Goal: Task Accomplishment & Management: Use online tool/utility

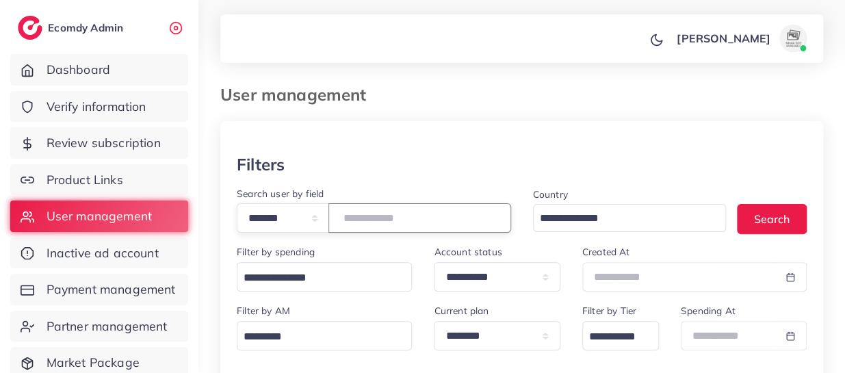
click at [382, 212] on input "*******" at bounding box center [419, 217] width 183 height 29
paste input "number"
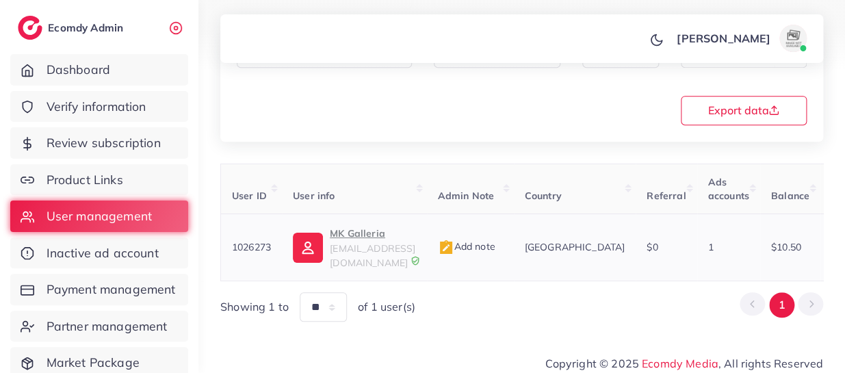
click at [345, 229] on p "MK Galleria" at bounding box center [373, 233] width 86 height 16
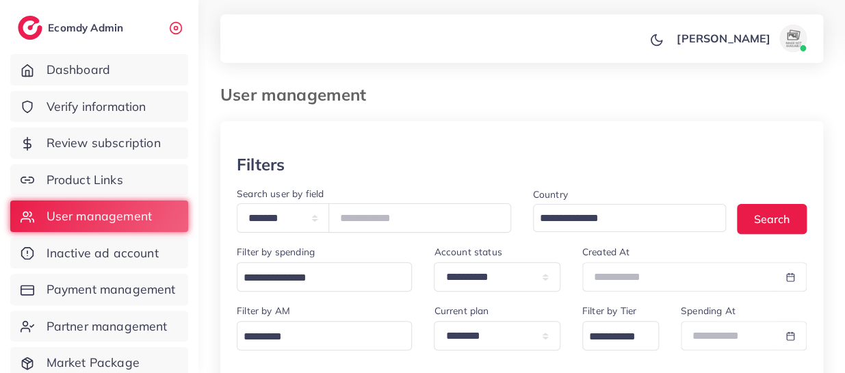
scroll to position [0, 0]
click at [378, 213] on input "*******" at bounding box center [419, 217] width 183 height 29
paste input "number"
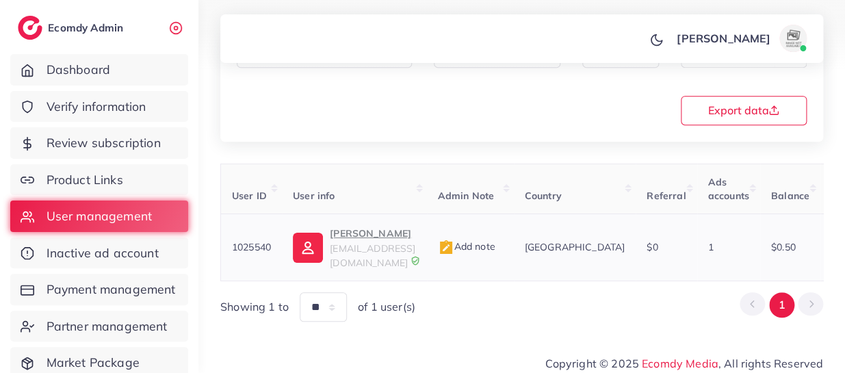
click at [368, 234] on p "Anees Ahmed" at bounding box center [373, 233] width 86 height 16
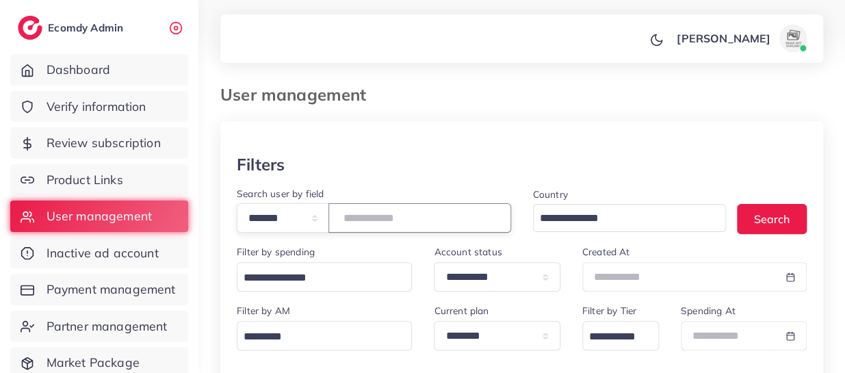
click at [377, 213] on input "*******" at bounding box center [419, 217] width 183 height 29
paste input "number"
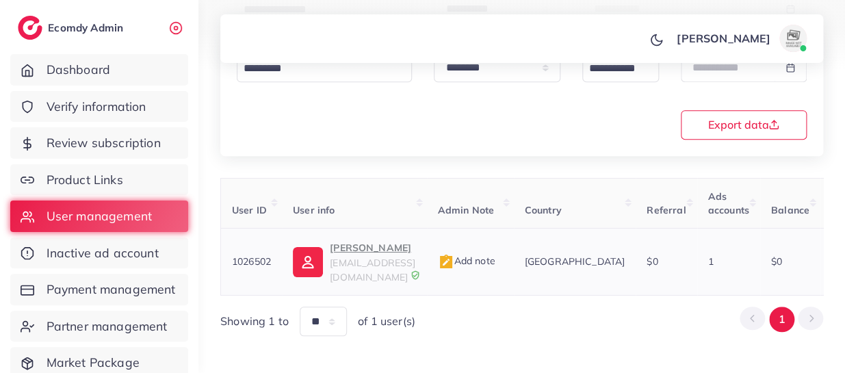
scroll to position [282, 0]
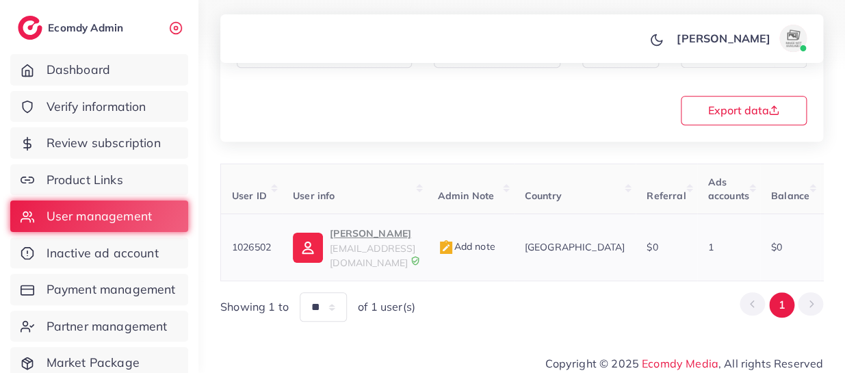
click at [332, 235] on p "Waqas Younas" at bounding box center [373, 233] width 86 height 16
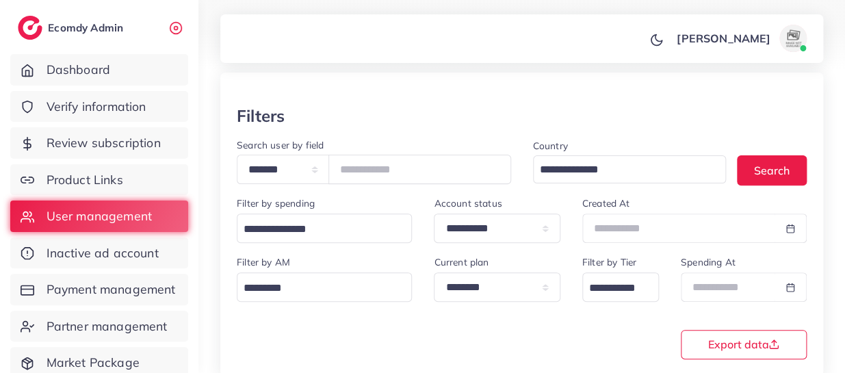
scroll to position [0, 0]
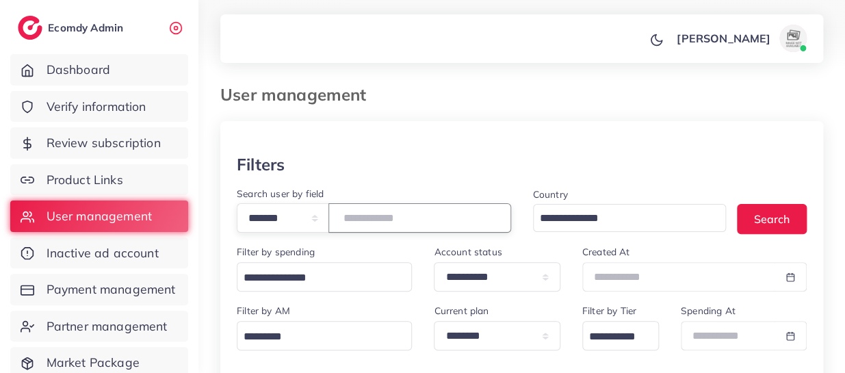
click at [378, 217] on input "*******" at bounding box center [419, 217] width 183 height 29
paste input "number"
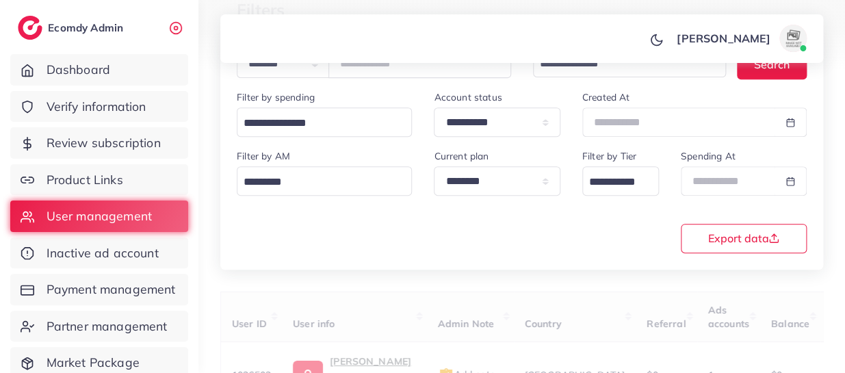
scroll to position [213, 0]
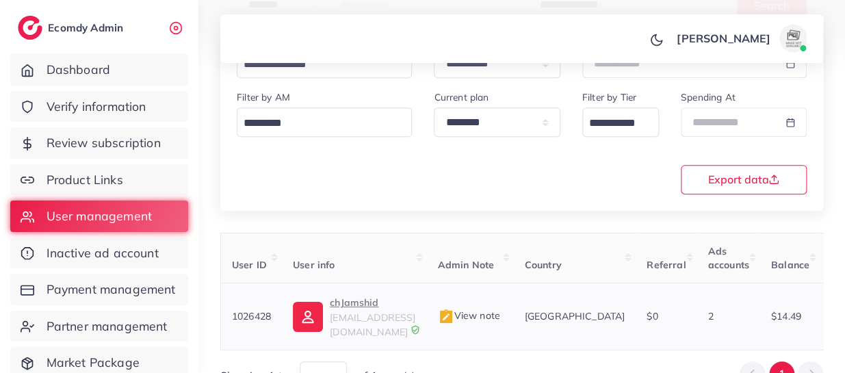
click at [358, 303] on p "chJamshid" at bounding box center [373, 302] width 86 height 16
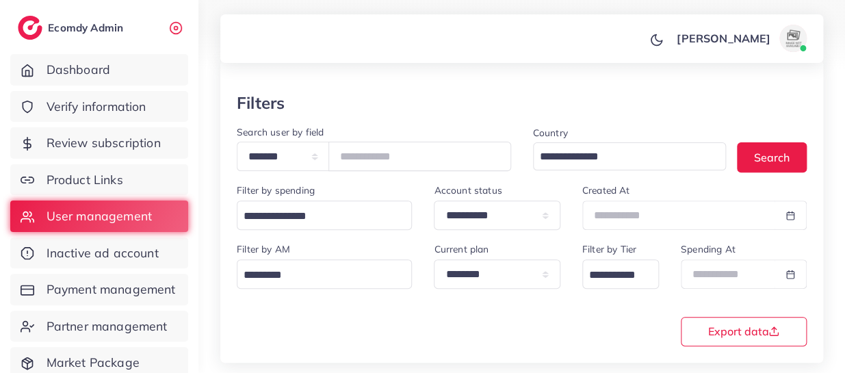
scroll to position [0, 0]
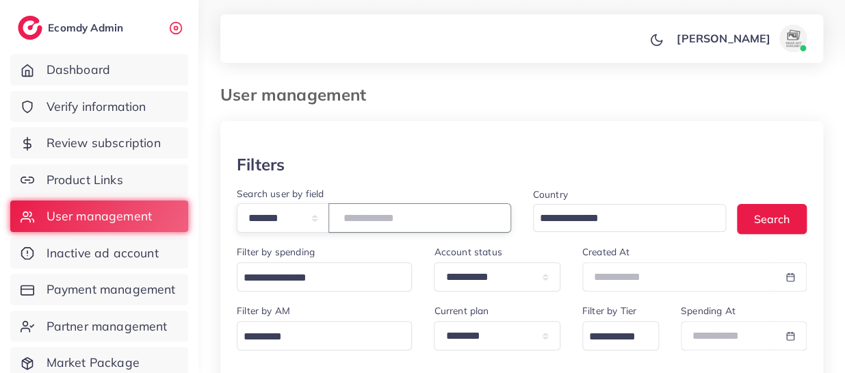
click at [390, 218] on input "*******" at bounding box center [419, 217] width 183 height 29
paste input "number"
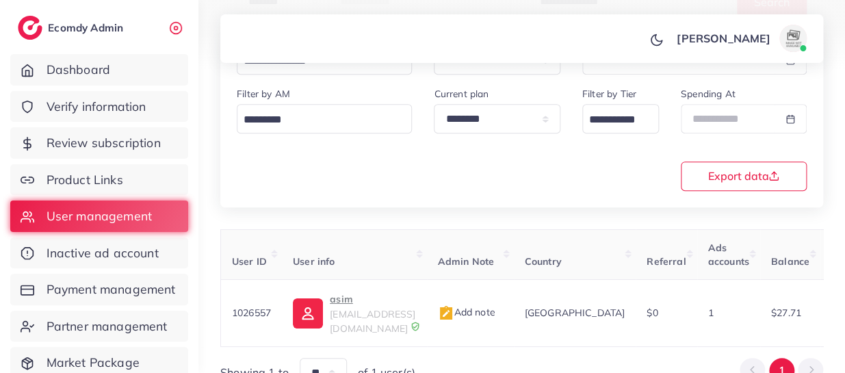
scroll to position [282, 0]
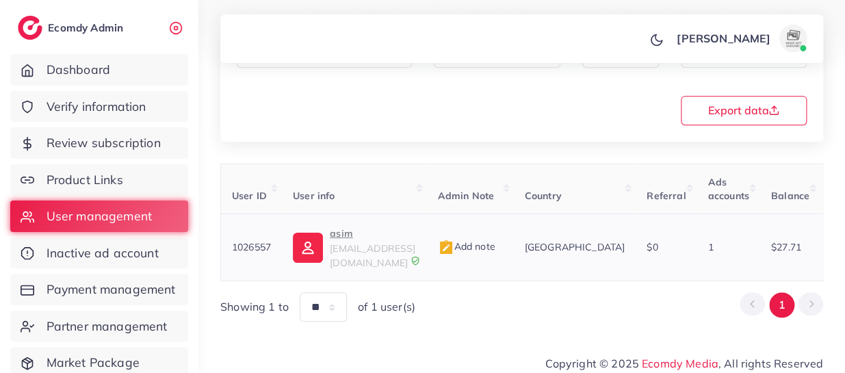
click at [334, 234] on p "asim" at bounding box center [373, 233] width 86 height 16
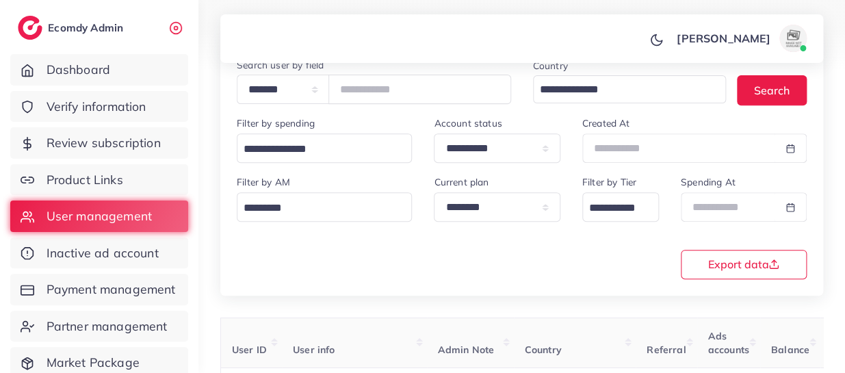
scroll to position [0, 0]
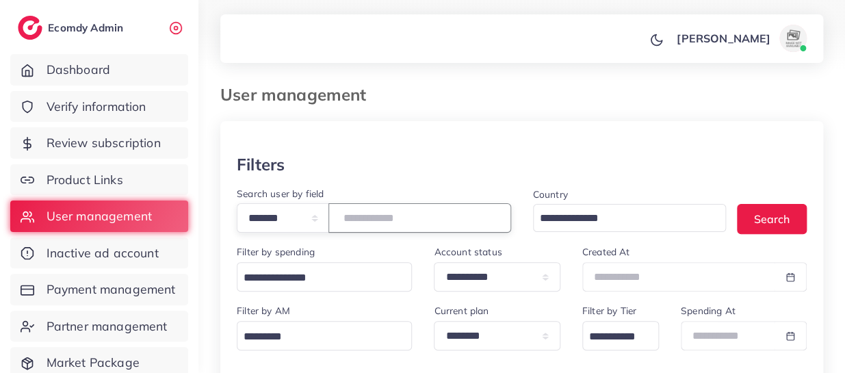
click at [424, 231] on input "*******" at bounding box center [419, 217] width 183 height 29
click at [387, 220] on input "*******" at bounding box center [419, 217] width 183 height 29
paste input "number"
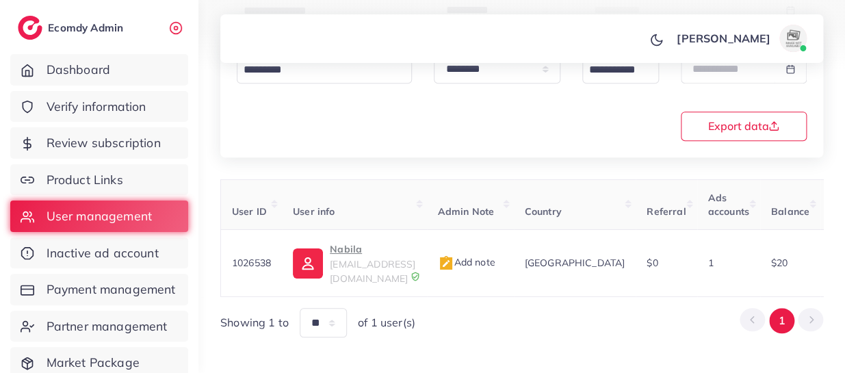
scroll to position [282, 0]
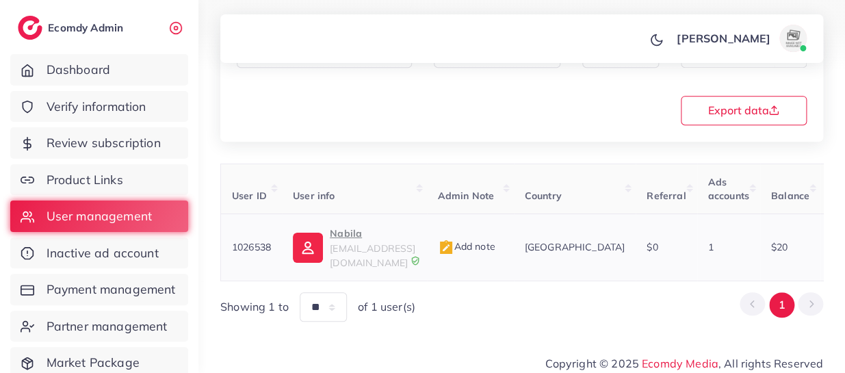
click at [347, 231] on p "Nabila" at bounding box center [373, 233] width 86 height 16
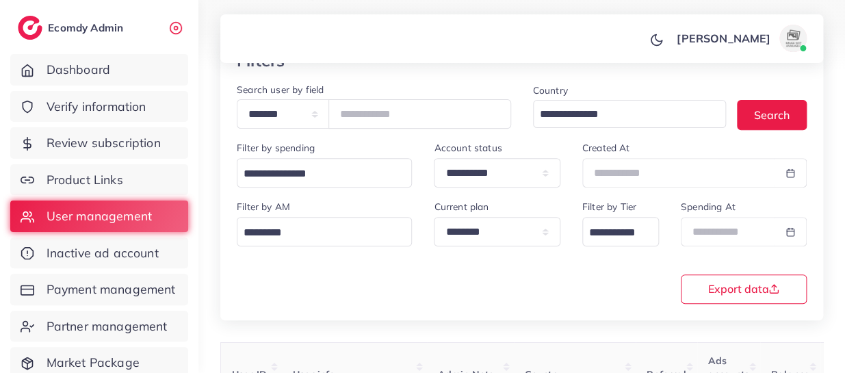
scroll to position [14, 0]
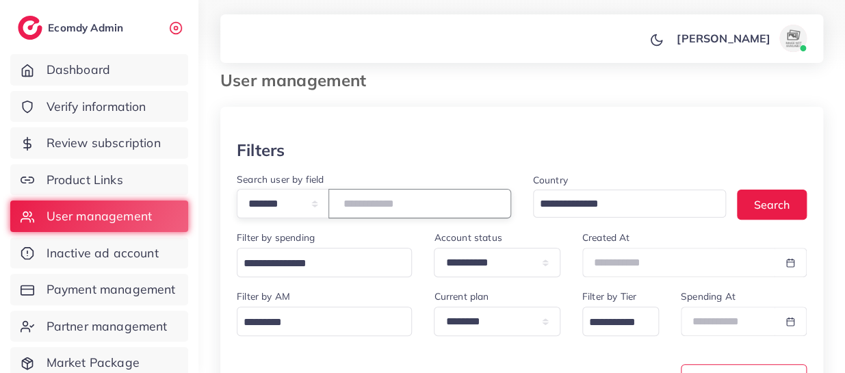
click at [373, 192] on input "*******" at bounding box center [419, 203] width 183 height 29
paste input "number"
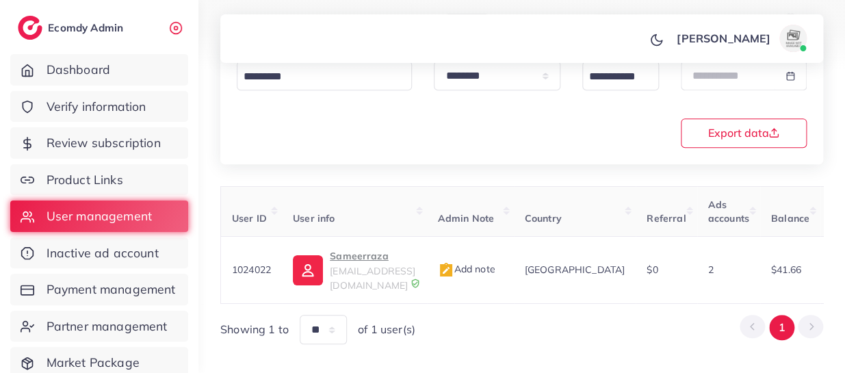
scroll to position [282, 0]
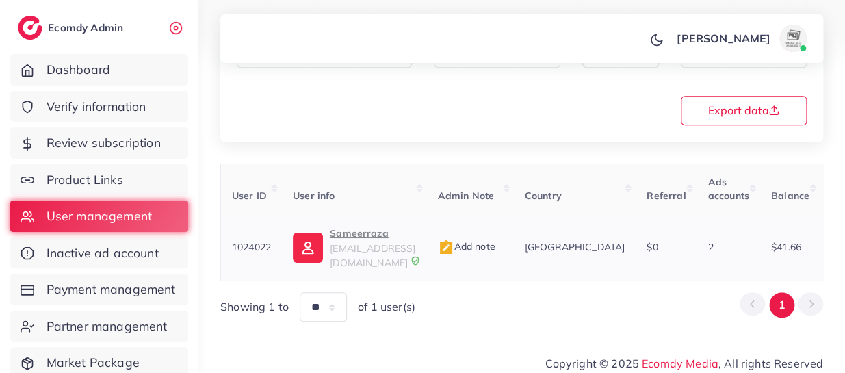
click at [352, 241] on p "Sameerraza" at bounding box center [373, 233] width 86 height 16
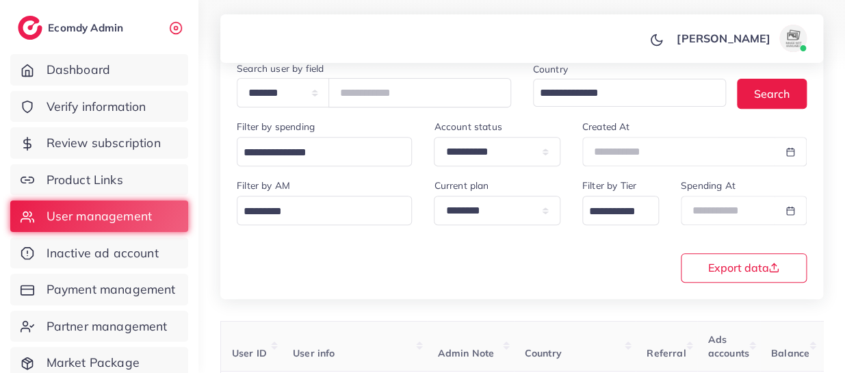
scroll to position [120, 0]
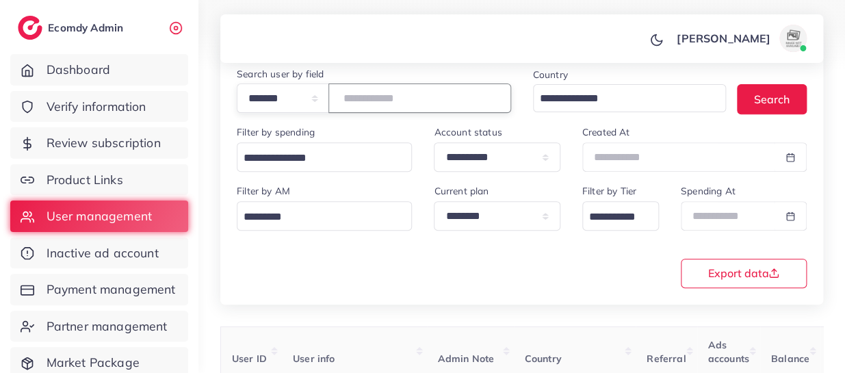
click at [388, 105] on input "*******" at bounding box center [419, 97] width 183 height 29
paste input "number"
type input "*******"
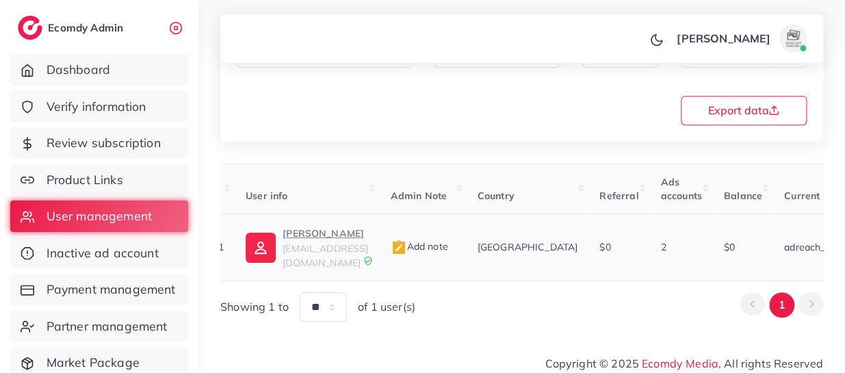
scroll to position [0, 21]
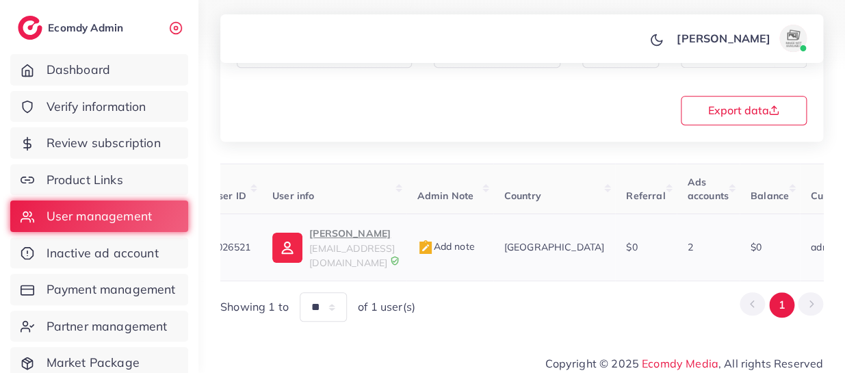
click at [354, 234] on p "Asim Hassan" at bounding box center [352, 233] width 86 height 16
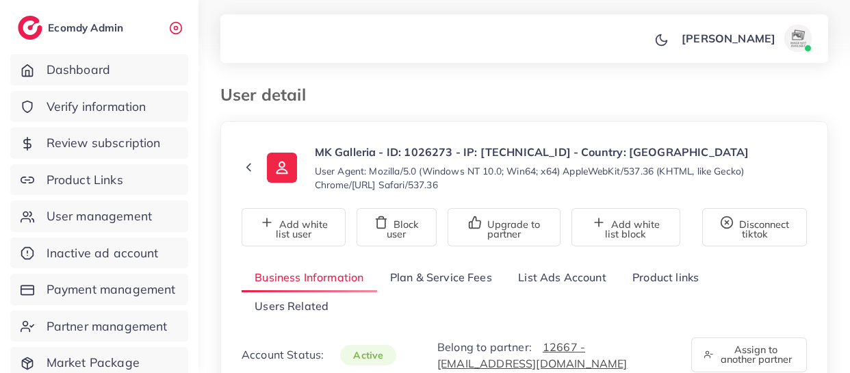
select select "********"
click at [575, 276] on link "List Ads Account" at bounding box center [562, 277] width 114 height 29
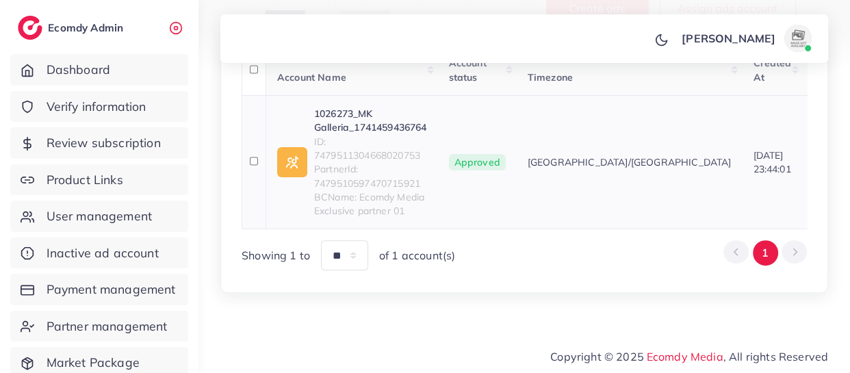
scroll to position [358, 0]
click at [342, 144] on span "ID: 7479511304668020753" at bounding box center [370, 149] width 113 height 28
copy span "7479511304668020753"
click at [328, 111] on link "1026273_MK Galleria_1741459436764" at bounding box center [370, 121] width 113 height 28
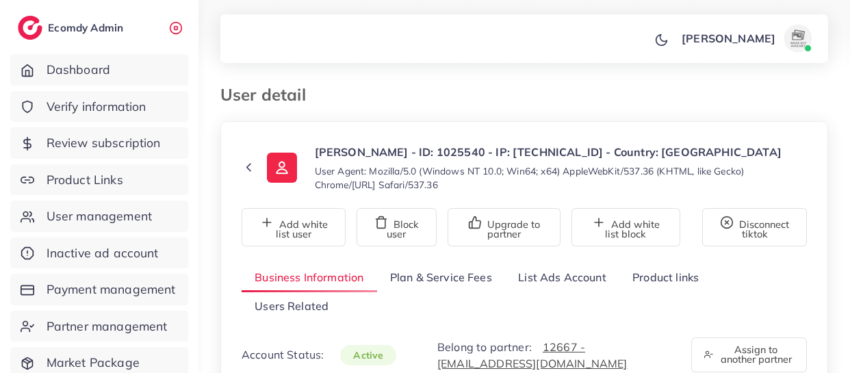
select select "********"
click at [551, 275] on link "List Ads Account" at bounding box center [562, 277] width 114 height 29
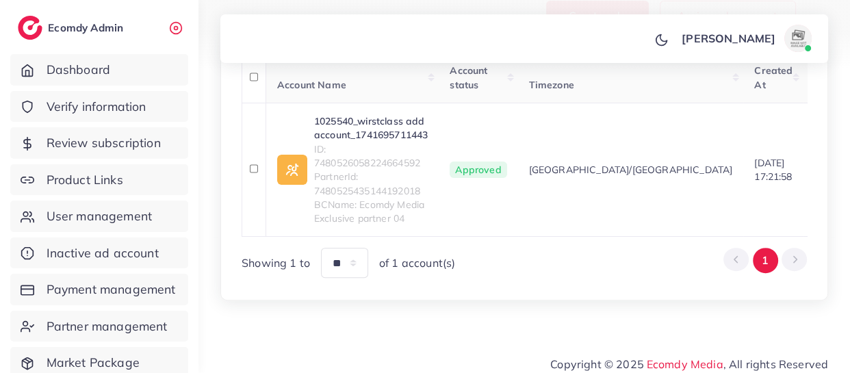
scroll to position [358, 0]
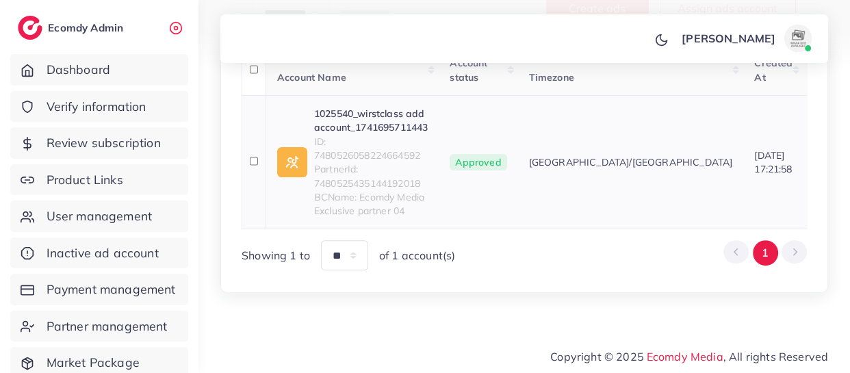
click at [344, 142] on span "ID: 7480526058224664592" at bounding box center [371, 149] width 114 height 28
copy span "7480526058224664592"
click at [348, 107] on link "1025540_wirstclass add account_1741695711443" at bounding box center [371, 121] width 114 height 28
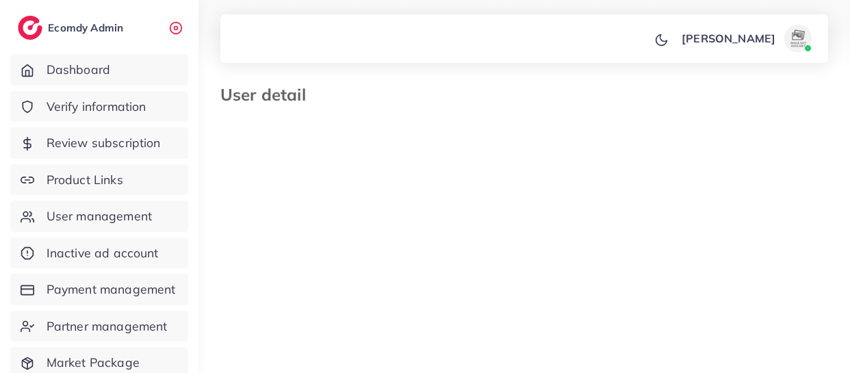
select select "********"
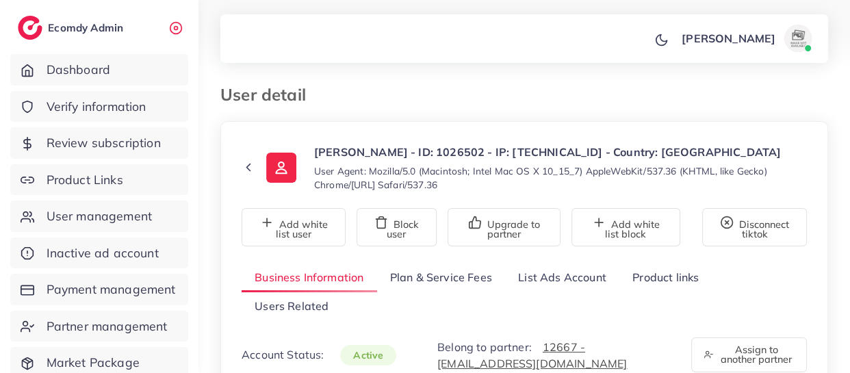
click at [601, 274] on link "List Ads Account" at bounding box center [562, 277] width 114 height 29
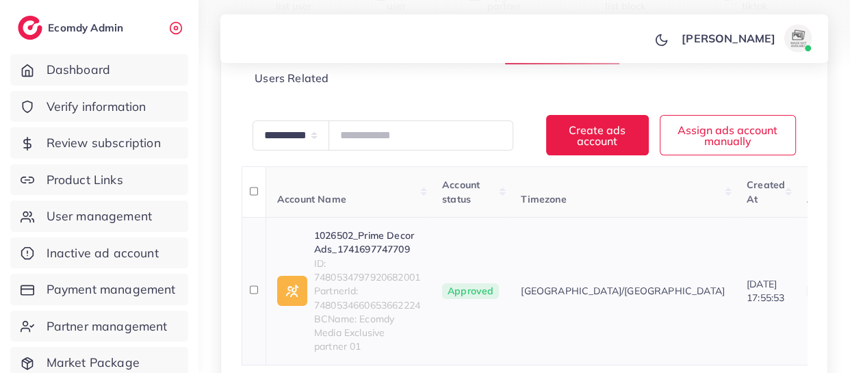
scroll to position [230, 0]
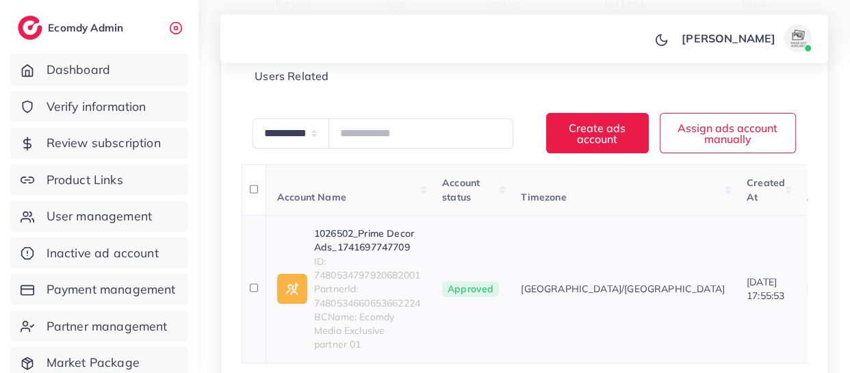
click at [390, 239] on link "1026502_Prime Decor Ads_1741697747709" at bounding box center [367, 240] width 106 height 28
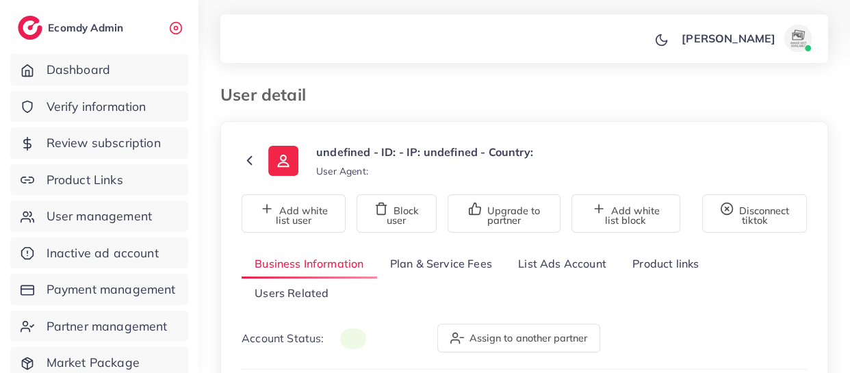
click at [553, 267] on link "List Ads Account" at bounding box center [562, 263] width 114 height 29
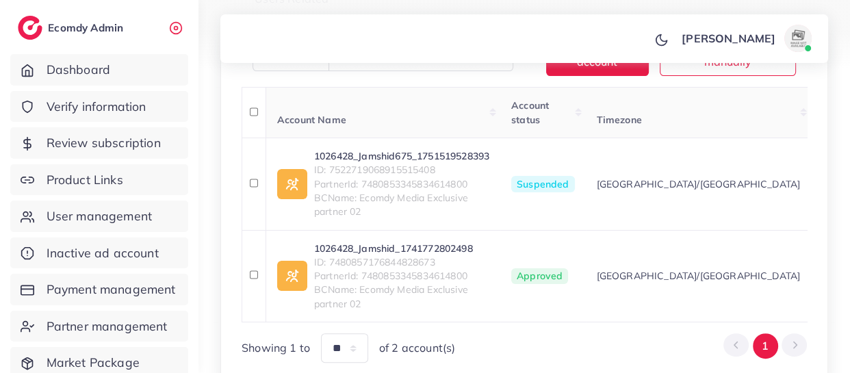
scroll to position [306, 0]
click at [401, 264] on span "ID: 7480857176844828673" at bounding box center [401, 263] width 175 height 14
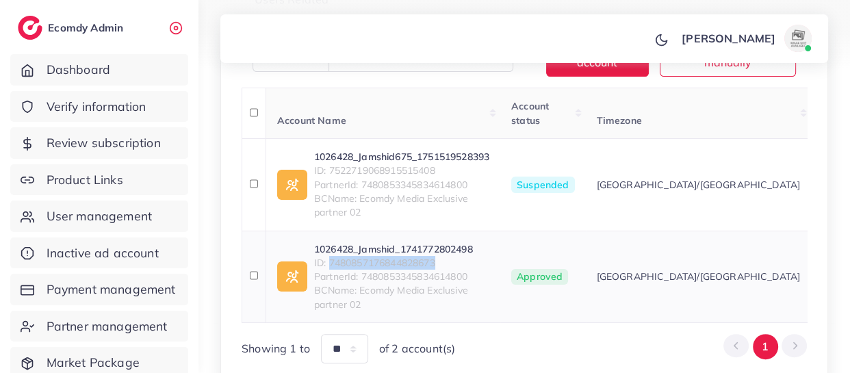
click at [401, 264] on span "ID: 7480857176844828673" at bounding box center [401, 263] width 175 height 14
copy span "7480857176844828673"
click at [390, 246] on link "1026428_Jamshid_1741772802498" at bounding box center [401, 249] width 175 height 14
click at [395, 166] on span "ID: 7522719068915515408" at bounding box center [401, 170] width 175 height 14
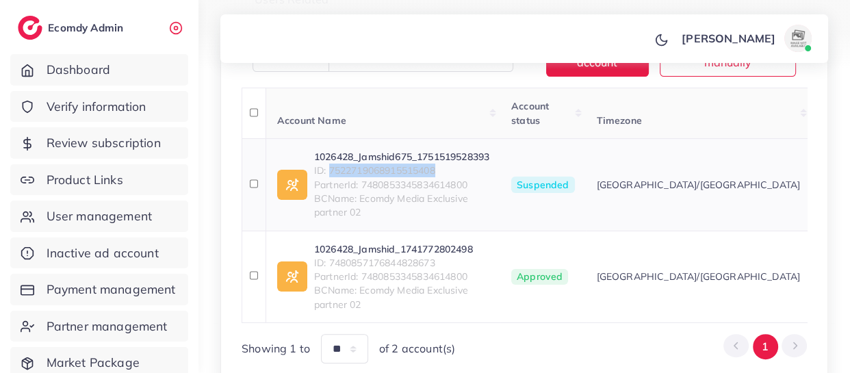
click at [395, 166] on span "ID: 7522719068915515408" at bounding box center [401, 170] width 175 height 14
copy span "7522719068915515408"
click at [371, 151] on link "1026428_Jamshid675_1751519528393" at bounding box center [401, 157] width 175 height 14
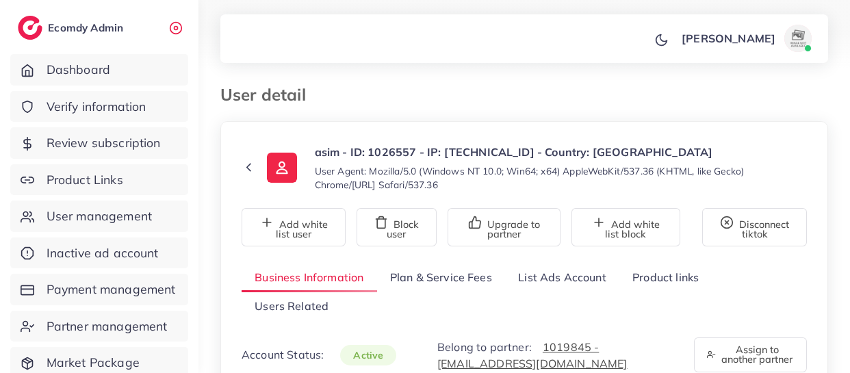
select select "********"
click at [583, 280] on link "List Ads Account" at bounding box center [562, 277] width 114 height 29
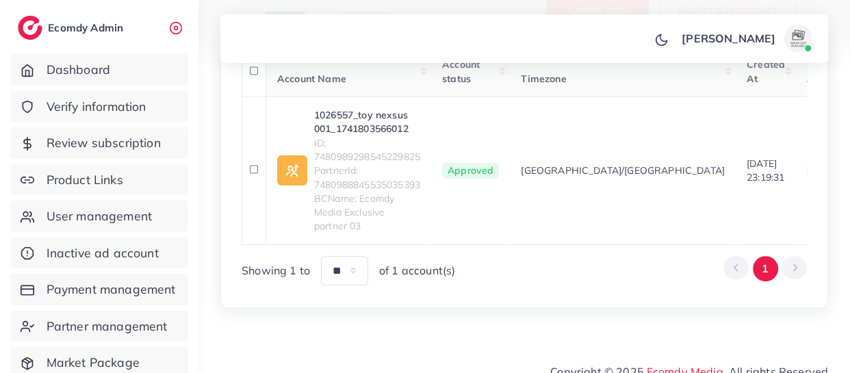
scroll to position [349, 0]
click at [404, 155] on span "ID: 7480989298545229825" at bounding box center [367, 149] width 106 height 28
copy span "7480989298545229825"
click at [335, 112] on link "1026557_toy nexsus 001_1741803566012" at bounding box center [367, 121] width 106 height 28
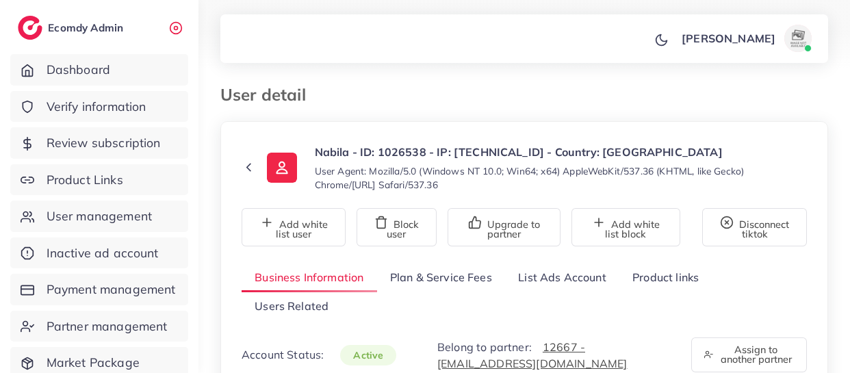
select select "********"
click at [523, 274] on link "List Ads Account" at bounding box center [562, 277] width 114 height 29
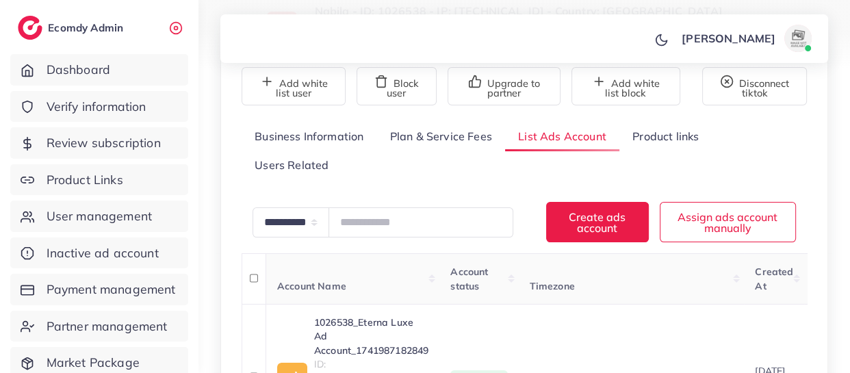
scroll to position [209, 0]
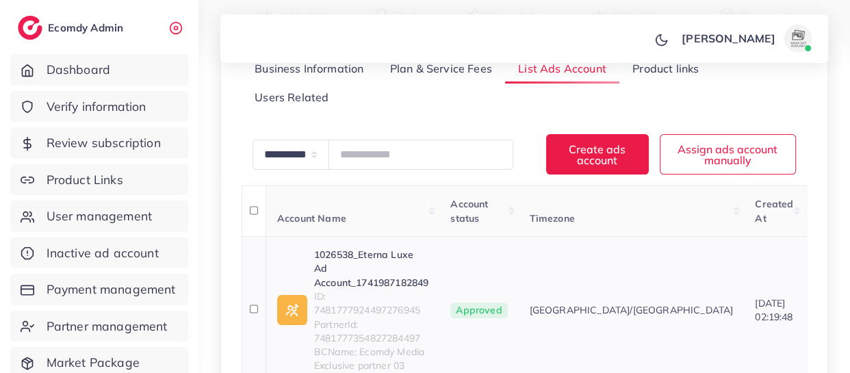
click at [383, 294] on span "ID: 7481777924497276945" at bounding box center [371, 303] width 114 height 28
copy span "7481777924497276945"
click at [368, 264] on link "1026538_Eterna Luxe Ad Account_1741987182849" at bounding box center [371, 269] width 114 height 42
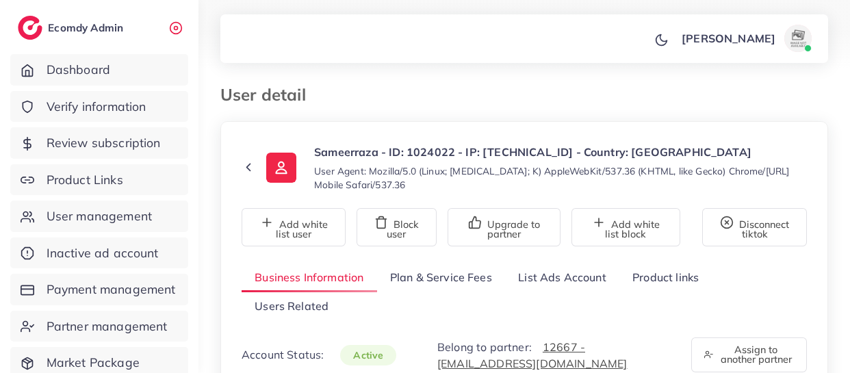
select select "********"
click at [560, 281] on link "List Ads Account" at bounding box center [562, 277] width 114 height 29
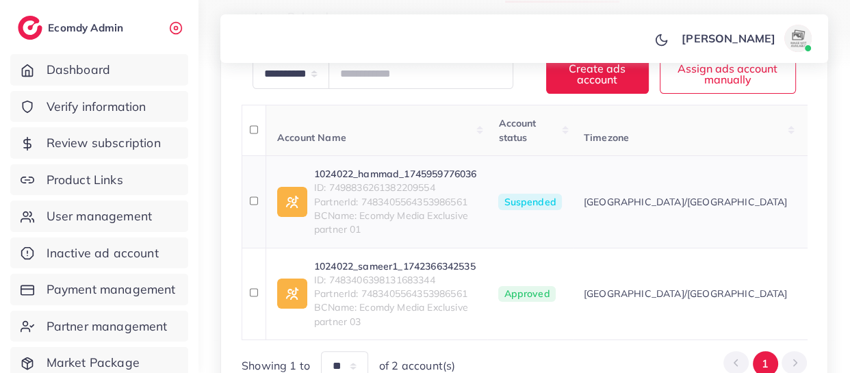
scroll to position [317, 0]
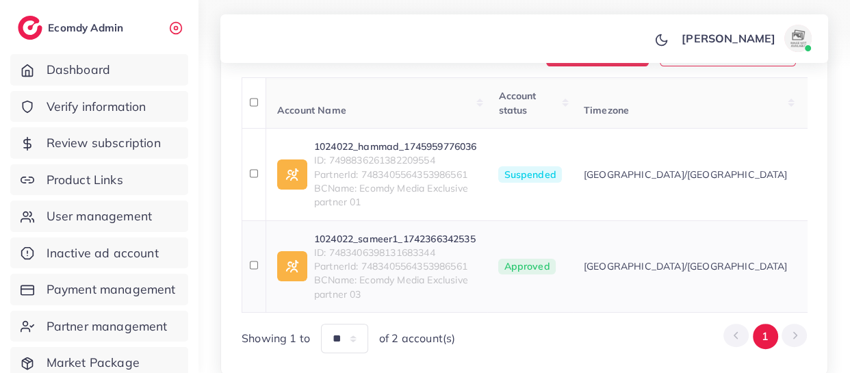
click at [359, 248] on span "ID: 7483406398131683344" at bounding box center [395, 253] width 162 height 14
copy span "7483406398131683344"
click at [356, 235] on link "1024022_sameer1_1742366342535" at bounding box center [395, 239] width 162 height 14
click at [384, 159] on span "ID: 7498836261382209554" at bounding box center [395, 160] width 162 height 14
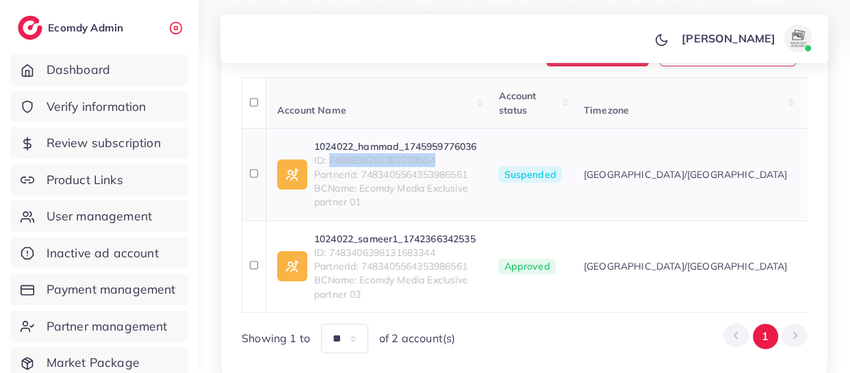
click at [384, 159] on span "ID: 7498836261382209554" at bounding box center [395, 160] width 162 height 14
copy span "7498836261382209554"
click at [380, 144] on link "1024022_hammad_1745959776036" at bounding box center [395, 147] width 162 height 14
